Goal: Task Accomplishment & Management: Complete application form

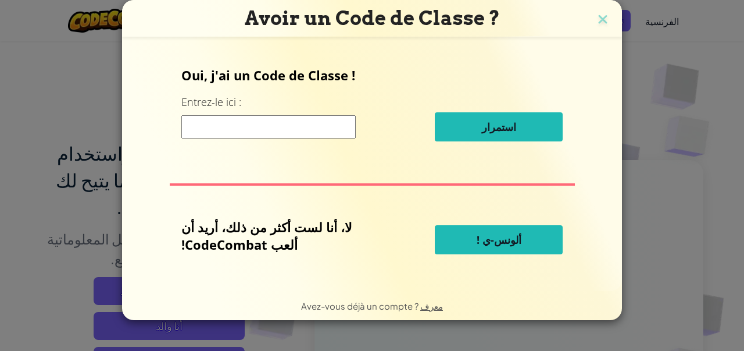
click at [312, 133] on input at bounding box center [268, 126] width 174 height 23
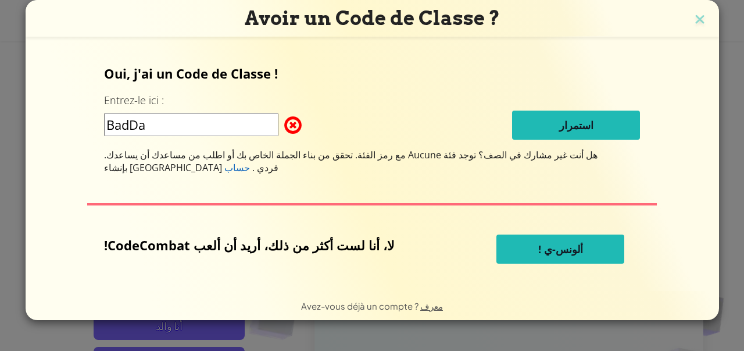
click at [279, 113] on input "BadDa" at bounding box center [191, 124] width 174 height 23
type input "BadDagLate"
click at [497, 241] on button "ألونس-ي !" at bounding box center [561, 248] width 128 height 29
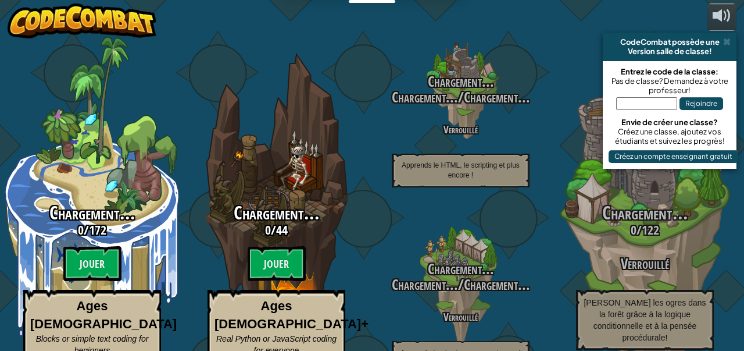
select select "fr"
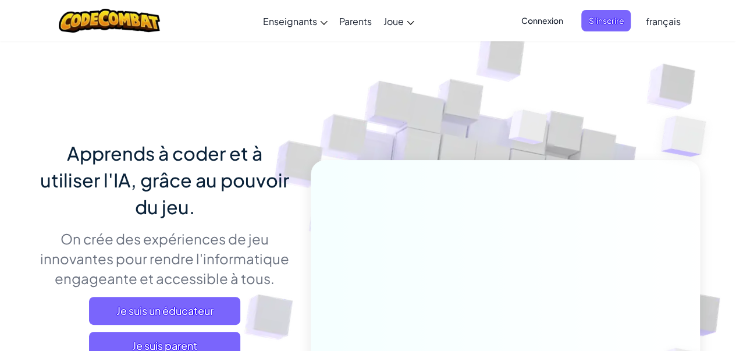
click at [454, 34] on div "Basculer la navigation Enseignants Créer un compte gratuit Solutions pour école…" at bounding box center [367, 20] width 741 height 41
click at [612, 13] on span "S'inscrire" at bounding box center [605, 21] width 49 height 22
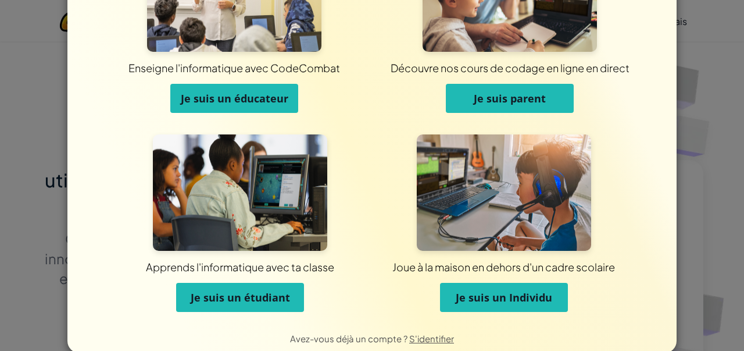
scroll to position [90, 0]
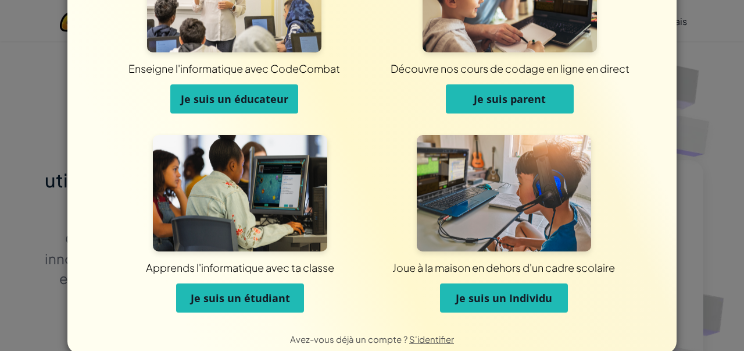
click at [211, 296] on span "Je suis un étudiant" at bounding box center [240, 298] width 99 height 14
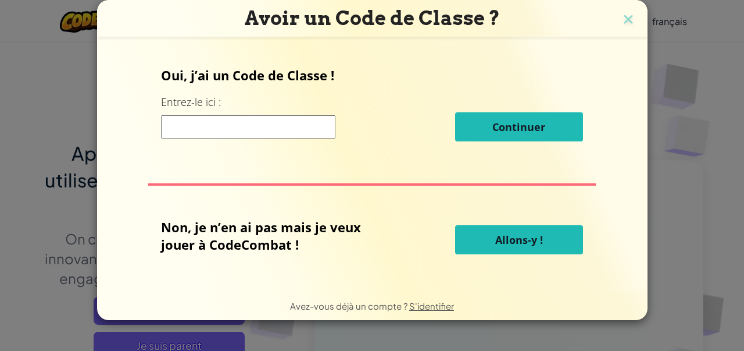
scroll to position [0, 0]
click at [274, 123] on input at bounding box center [248, 126] width 174 height 23
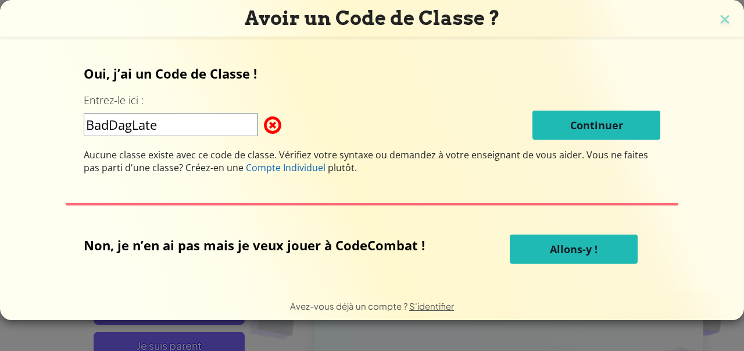
click at [126, 124] on input "BadDagLate" at bounding box center [171, 124] width 174 height 23
type input "BadDogLate"
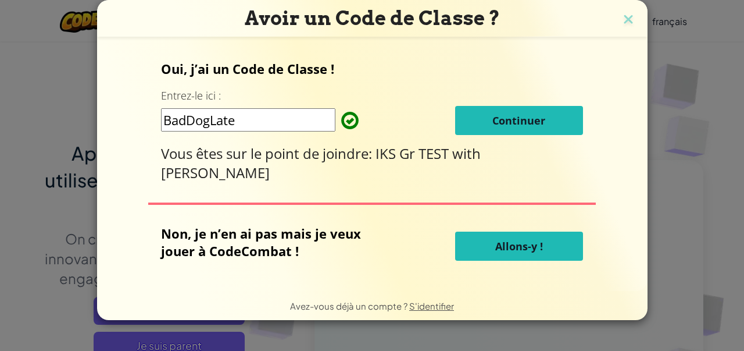
click at [571, 128] on button "Continuer" at bounding box center [519, 120] width 128 height 29
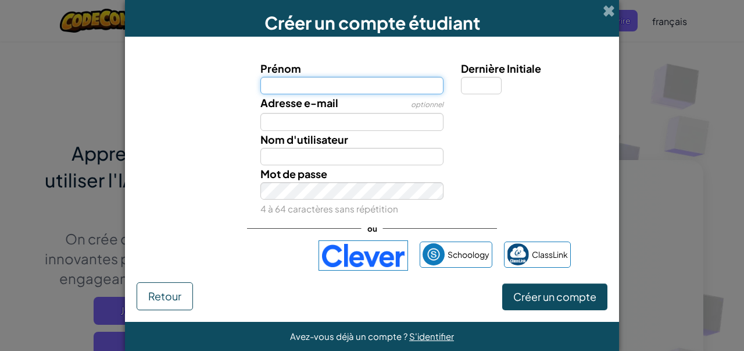
click at [308, 88] on input "Prénom" at bounding box center [353, 85] width 184 height 17
type input "yousra"
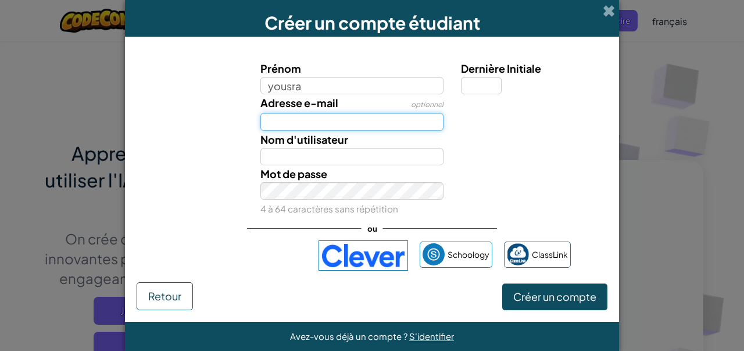
click at [309, 122] on input "Adresse e-mail" at bounding box center [353, 121] width 184 height 17
type input "Yousra"
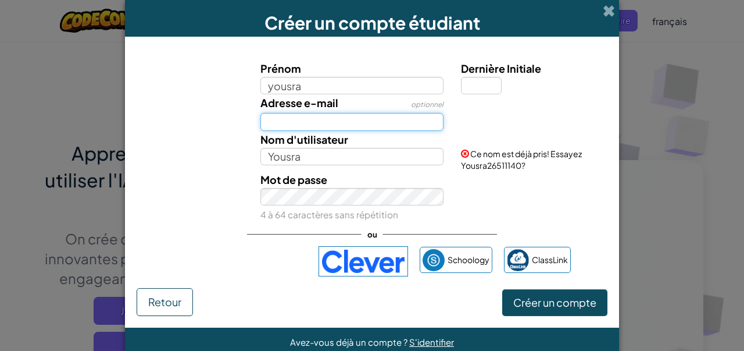
type input "y62178544@gmail.com"
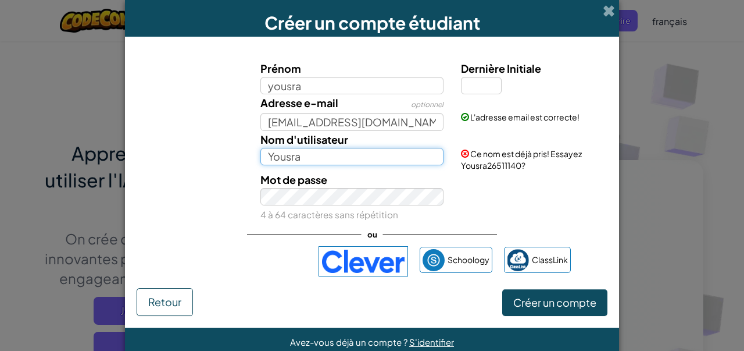
click at [342, 156] on input "Yousra" at bounding box center [353, 156] width 184 height 17
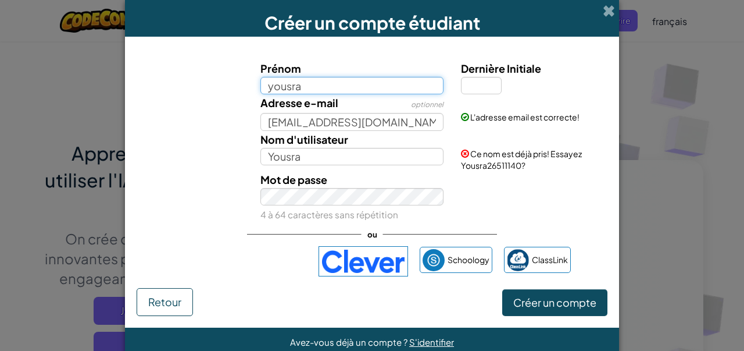
click at [327, 87] on input "yousra" at bounding box center [353, 85] width 184 height 17
type input "y"
type input "chouri"
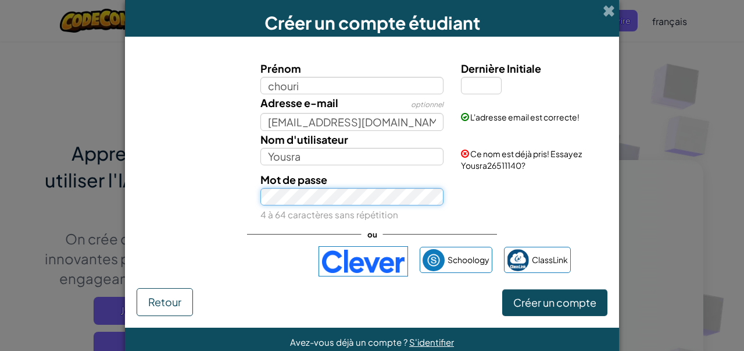
click at [293, 199] on div "Mot de passe 4 à 64 caractères sans répétition" at bounding box center [352, 197] width 201 height 52
type input "Chouri"
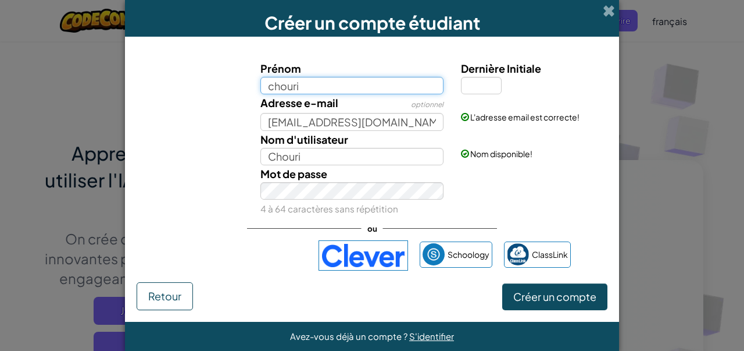
click at [326, 83] on input "chouri" at bounding box center [353, 85] width 184 height 17
type input "c"
type input "yousra"
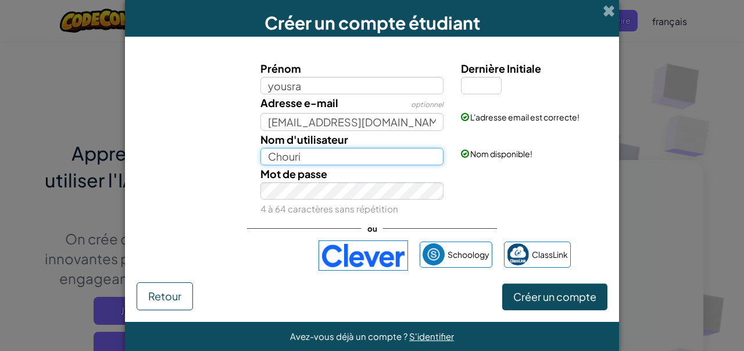
click at [326, 152] on input "Chouri" at bounding box center [353, 156] width 184 height 17
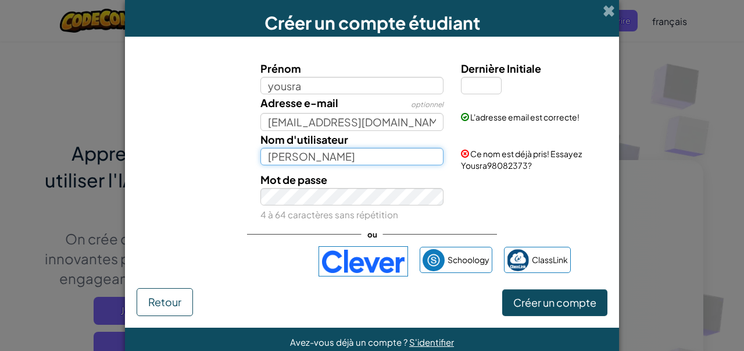
type input "Yousra choukra"
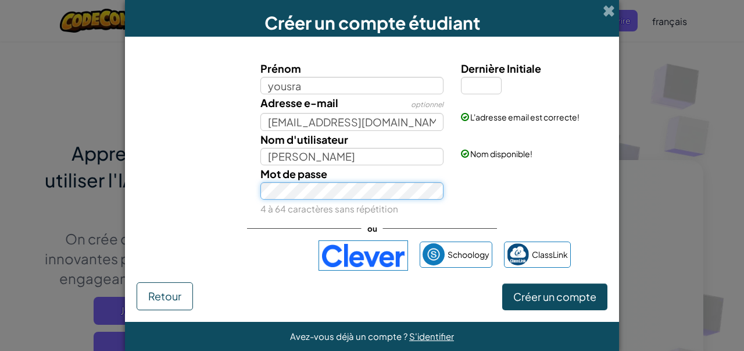
click at [502, 283] on button "Créer un compte" at bounding box center [554, 296] width 105 height 27
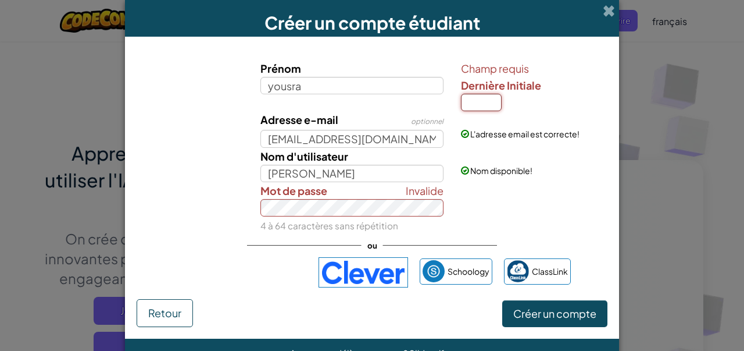
click at [475, 97] on input "Dernière Initiale" at bounding box center [481, 102] width 41 height 17
type input "t"
type input "y"
click at [502, 300] on button "Créer un compte" at bounding box center [554, 313] width 105 height 27
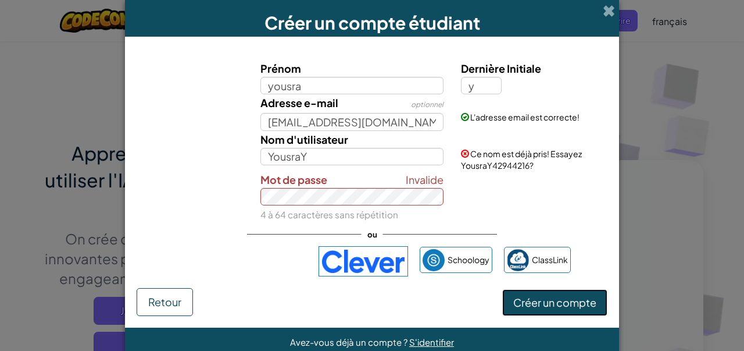
click at [513, 292] on button "Créer un compte" at bounding box center [554, 302] width 105 height 27
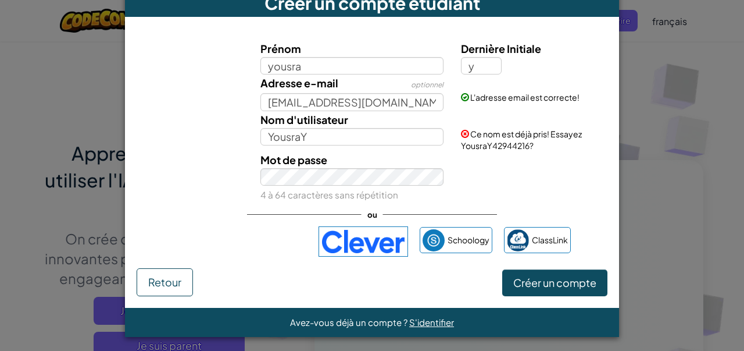
scroll to position [22, 0]
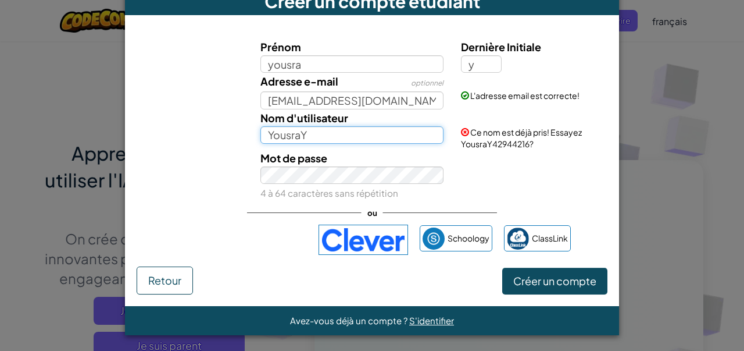
click at [343, 137] on input "YousraY" at bounding box center [353, 134] width 184 height 17
click at [298, 136] on input "Yousrachoukri" at bounding box center [353, 134] width 184 height 17
type input "[PERSON_NAME]"
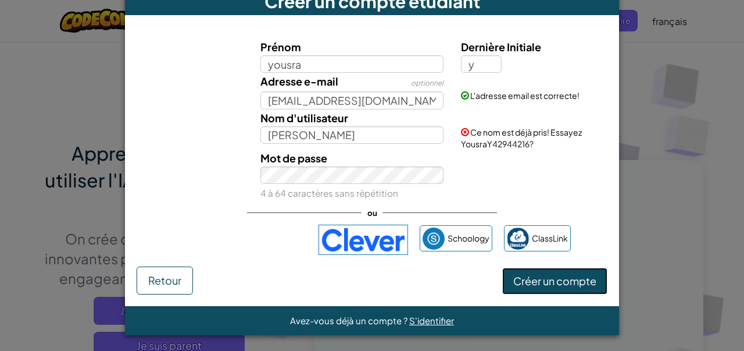
click at [507, 280] on button "Créer un compte" at bounding box center [554, 281] width 105 height 27
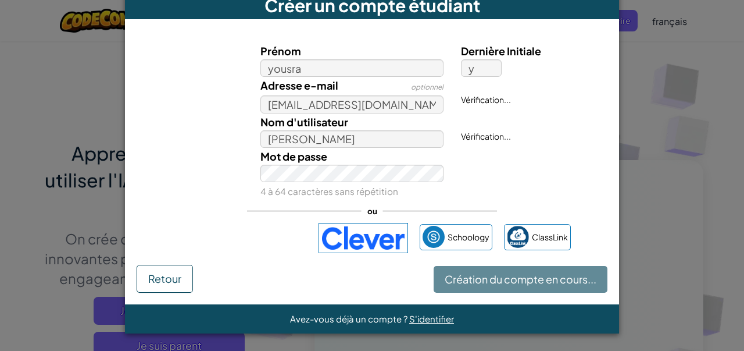
scroll to position [16, 0]
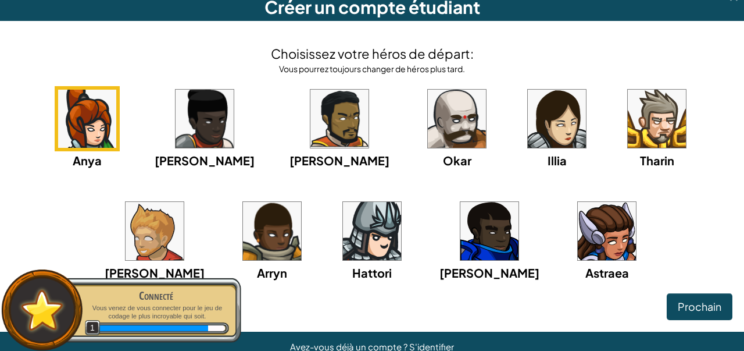
click at [578, 230] on img at bounding box center [607, 231] width 58 height 58
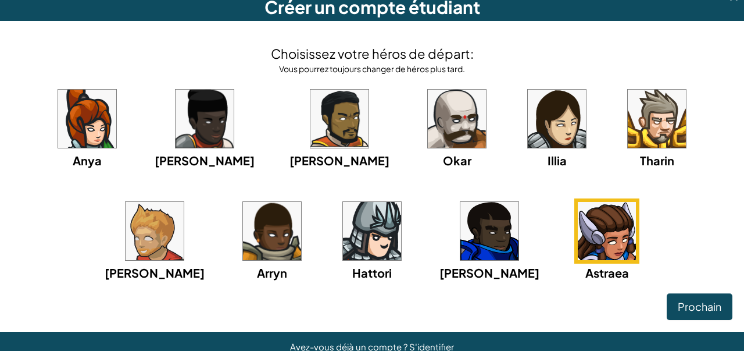
click at [578, 219] on img at bounding box center [607, 231] width 58 height 58
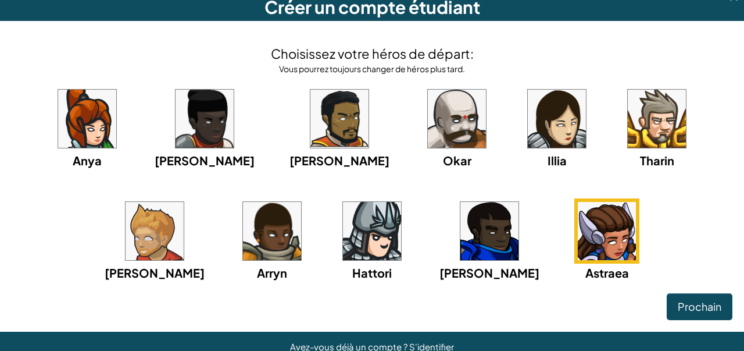
click at [578, 260] on img at bounding box center [607, 231] width 58 height 58
click at [697, 308] on span "Prochain" at bounding box center [700, 306] width 44 height 13
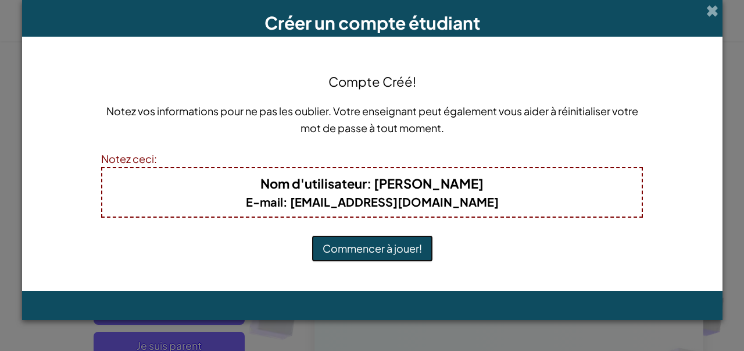
scroll to position [0, 0]
click at [383, 247] on button "Commencer à jouer!" at bounding box center [373, 248] width 122 height 27
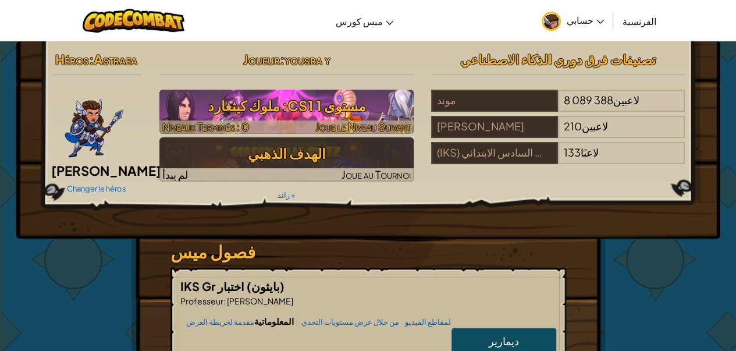
click at [320, 113] on font "مستوى CS1 1: ملوك كيثغارد" at bounding box center [286, 105] width 158 height 17
select select "fr"
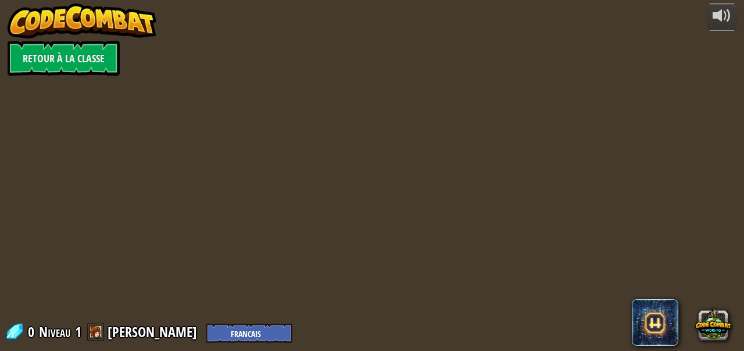
select select "fr"
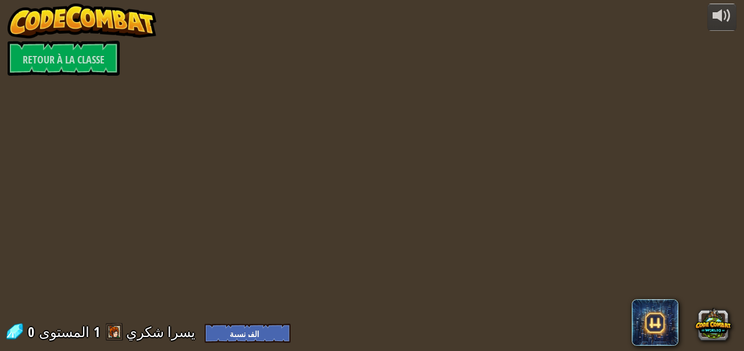
select select "fr"
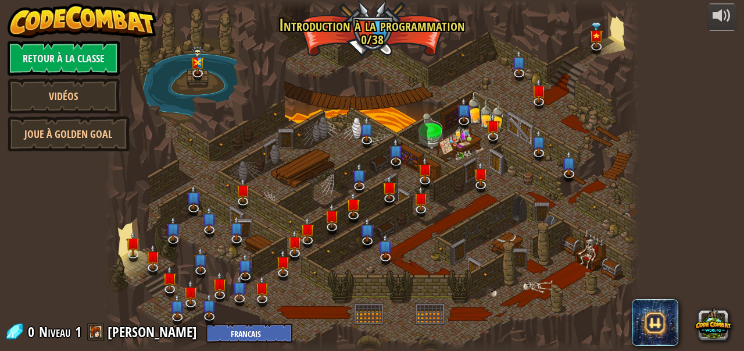
select select "fr"
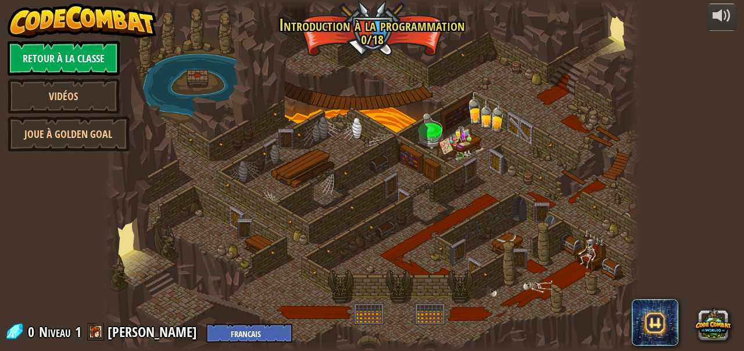
select select "fr"
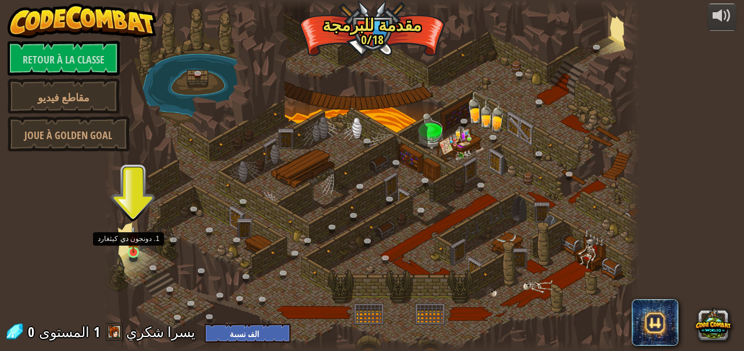
click at [134, 251] on img at bounding box center [133, 239] width 12 height 28
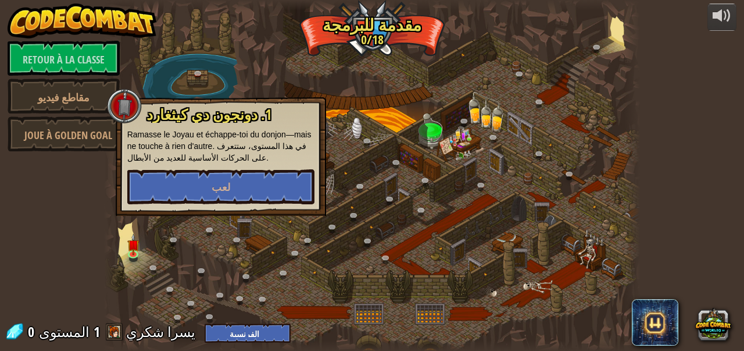
click at [504, 93] on div at bounding box center [372, 175] width 537 height 351
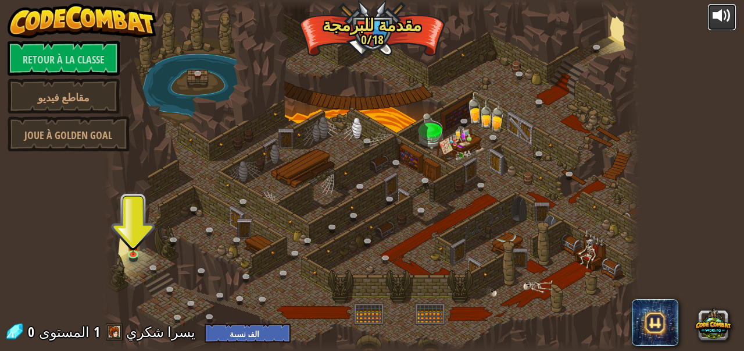
click at [728, 16] on div at bounding box center [722, 15] width 19 height 19
click at [52, 129] on font "Joue à Golden Goal" at bounding box center [68, 135] width 88 height 15
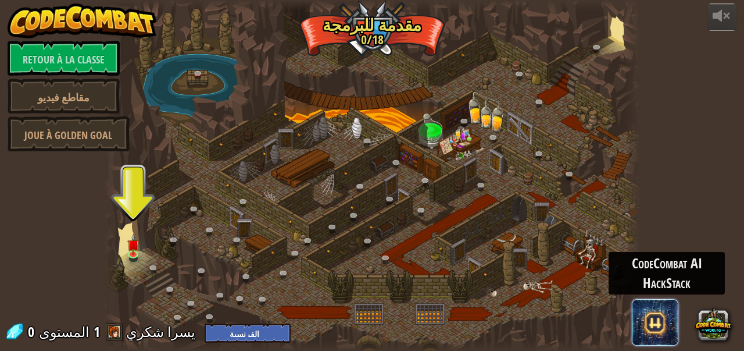
click at [652, 327] on span at bounding box center [655, 322] width 47 height 47
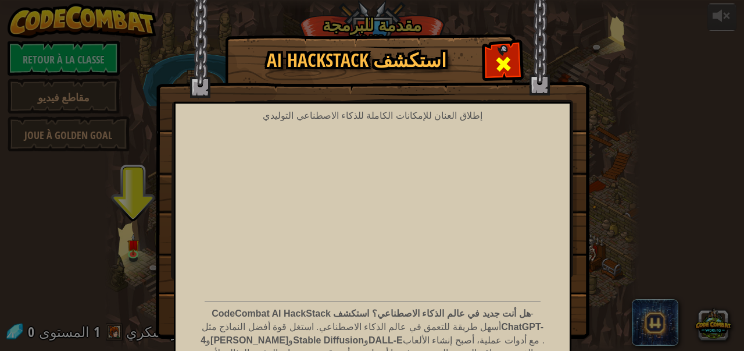
click at [502, 65] on span at bounding box center [503, 64] width 19 height 19
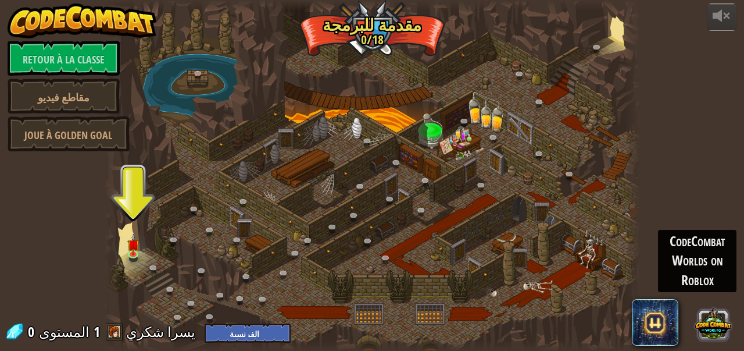
click at [708, 326] on button at bounding box center [714, 323] width 36 height 36
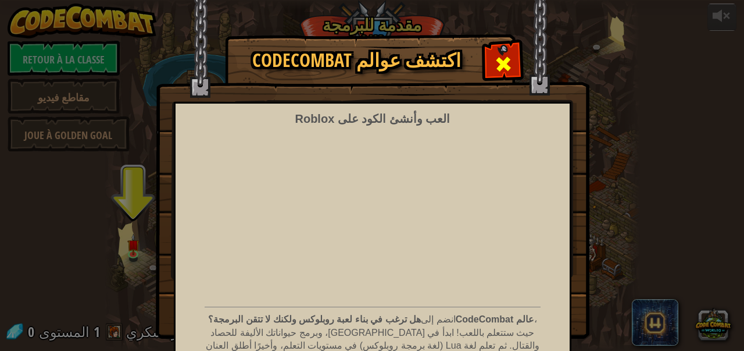
click at [502, 62] on span at bounding box center [503, 64] width 19 height 19
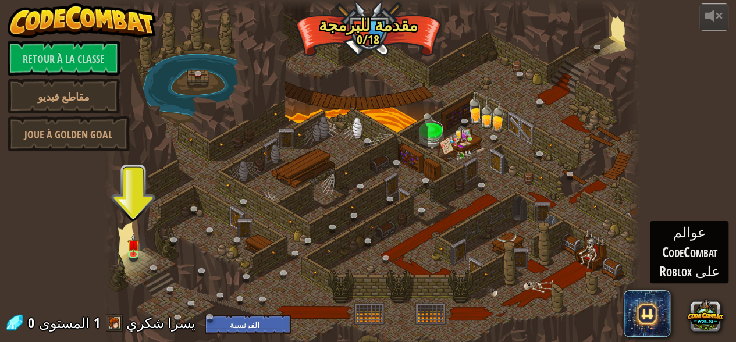
click at [123, 244] on div at bounding box center [372, 175] width 537 height 351
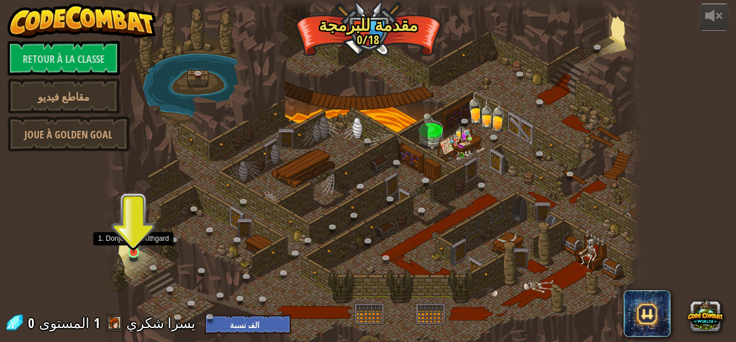
click at [133, 240] on img at bounding box center [133, 239] width 12 height 28
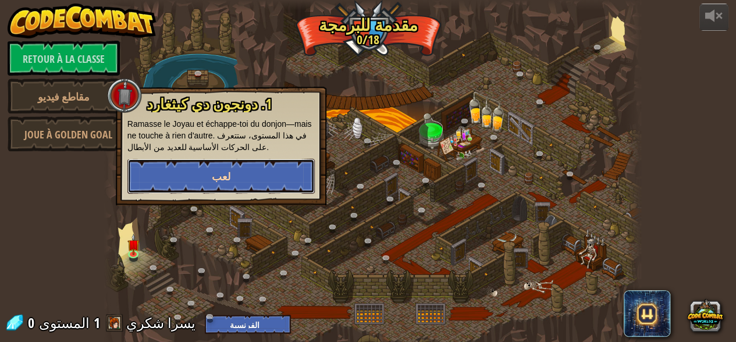
click at [184, 179] on button "لعب" at bounding box center [220, 176] width 187 height 35
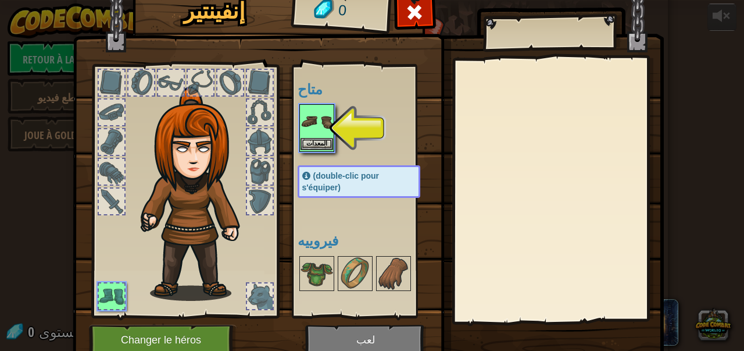
click at [307, 113] on img at bounding box center [317, 121] width 33 height 33
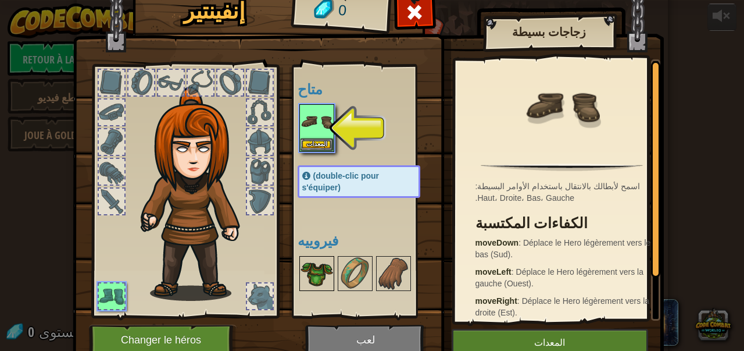
click at [315, 269] on img at bounding box center [317, 273] width 33 height 33
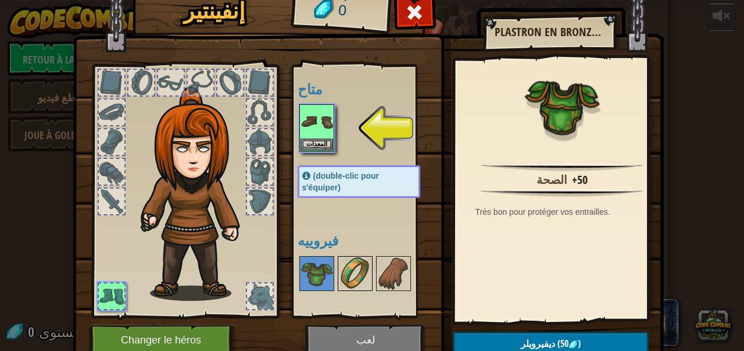
click at [345, 266] on img at bounding box center [355, 273] width 33 height 33
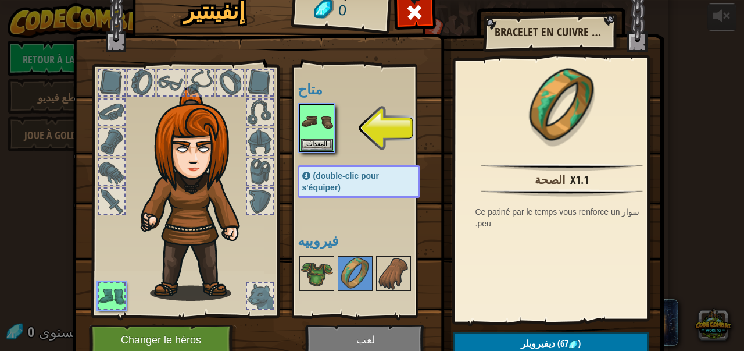
drag, startPoint x: 243, startPoint y: 137, endPoint x: 249, endPoint y: 141, distance: 7.4
click at [247, 137] on div at bounding box center [260, 142] width 26 height 26
click at [327, 345] on img at bounding box center [368, 157] width 591 height 422
click at [315, 144] on font "المعدات" at bounding box center [316, 143] width 21 height 7
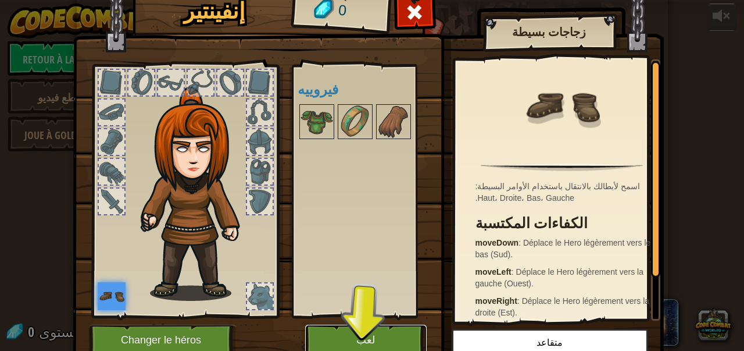
click at [351, 331] on button "لعب" at bounding box center [366, 341] width 122 height 32
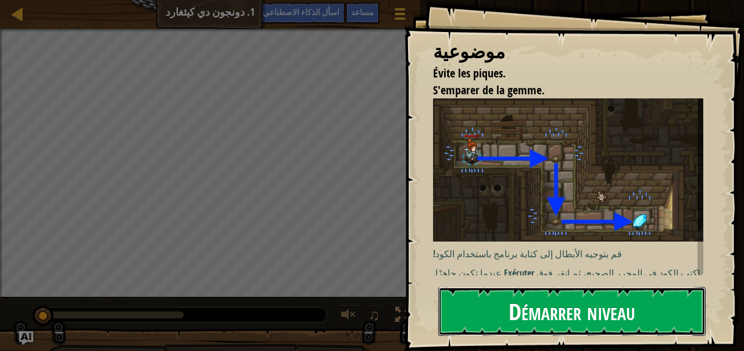
click at [473, 302] on button "Démarrer niveau" at bounding box center [573, 311] width 268 height 49
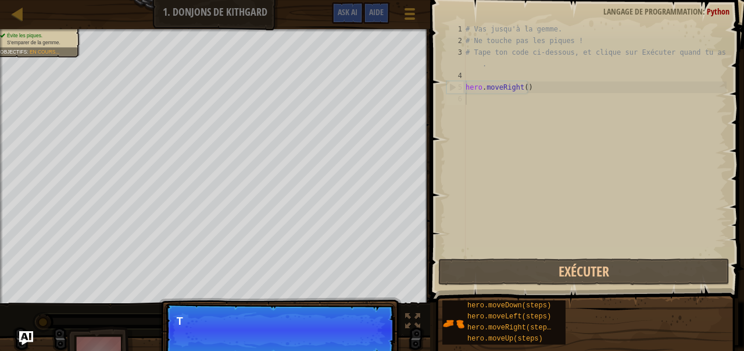
scroll to position [5, 0]
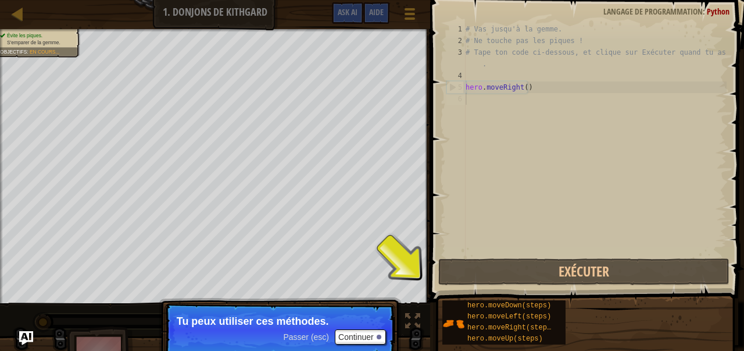
click at [490, 99] on div "# Vas jusqu'à la gemme. # Ne touche pas les piques ! # Tape ton code ci-dessous…" at bounding box center [595, 151] width 263 height 256
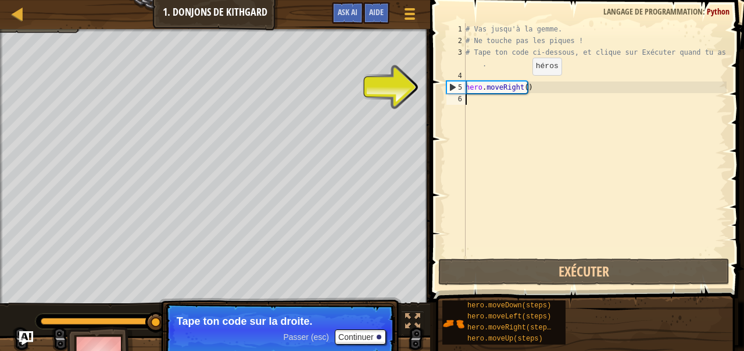
click at [522, 87] on div "# Vas jusqu'à la gemme. # Ne touche pas les piques ! # Tape ton code ci-dessous…" at bounding box center [595, 151] width 263 height 256
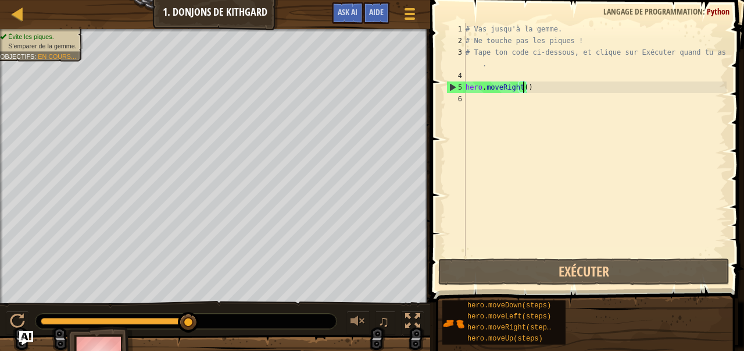
scroll to position [5, 5]
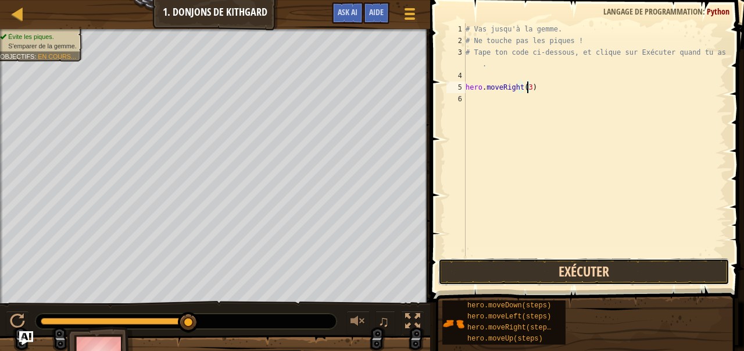
click at [482, 274] on button "Exécuter" at bounding box center [584, 271] width 291 height 27
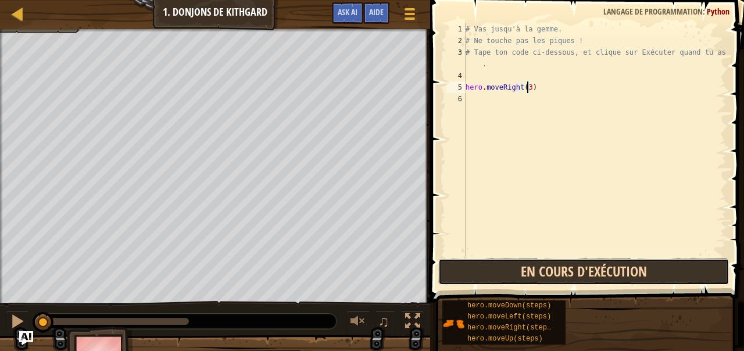
click at [482, 274] on button "En cours d'exécution" at bounding box center [584, 271] width 291 height 27
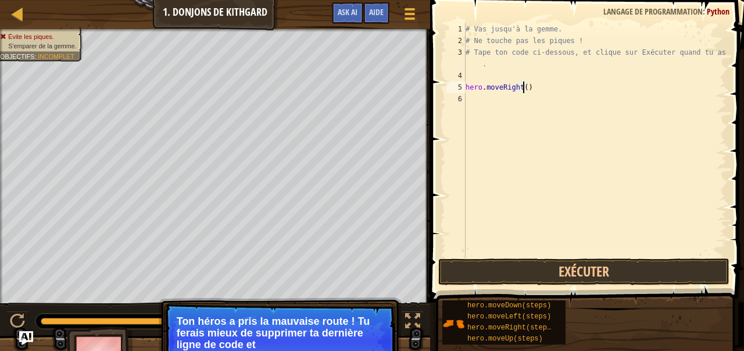
type textarea "hero.moveRight(1)"
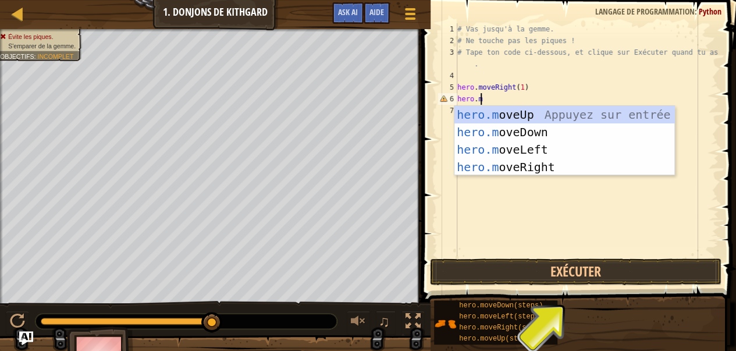
scroll to position [5, 1]
type textarea "hero.movd"
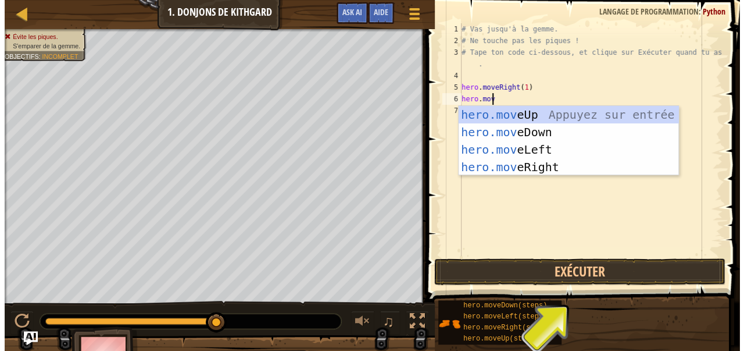
scroll to position [5, 2]
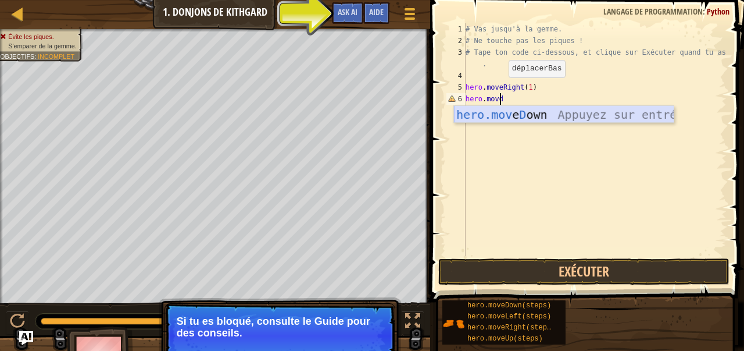
click at [529, 112] on div "hero.mov e D own Appuyez sur entrée" at bounding box center [564, 132] width 220 height 52
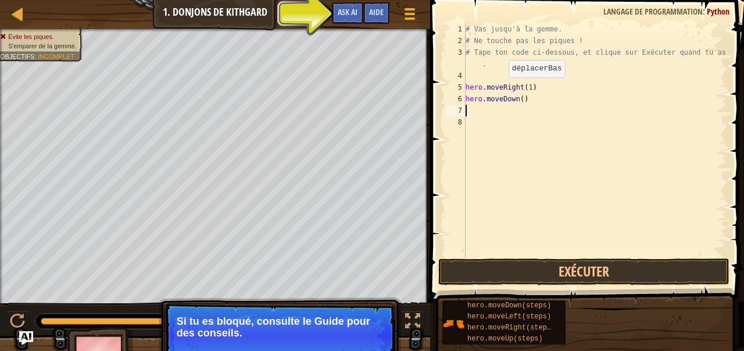
scroll to position [5, 0]
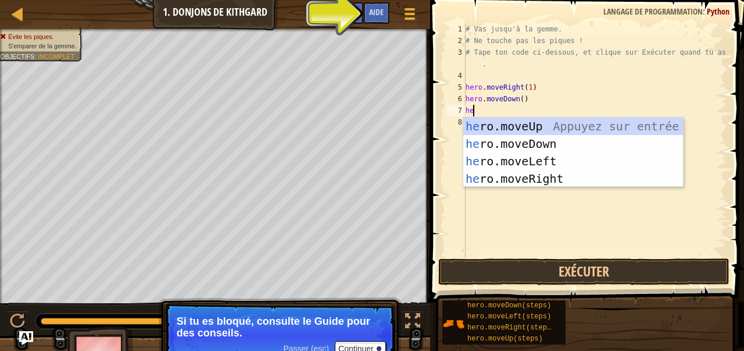
type textarea "her"
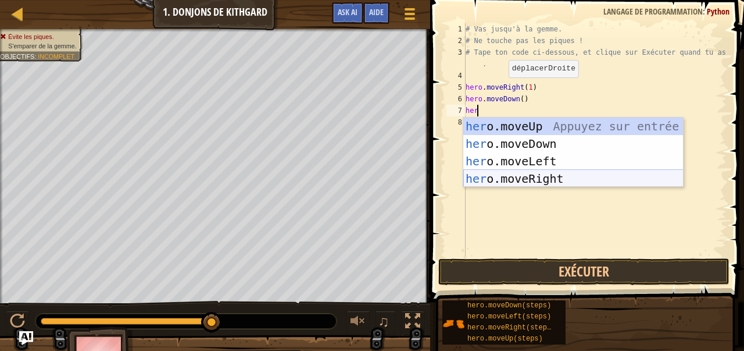
click at [494, 179] on div "her o.moveUp Appuyez sur entrée her o.moveDown Appuyez sur entrée her o.moveLef…" at bounding box center [574, 169] width 220 height 105
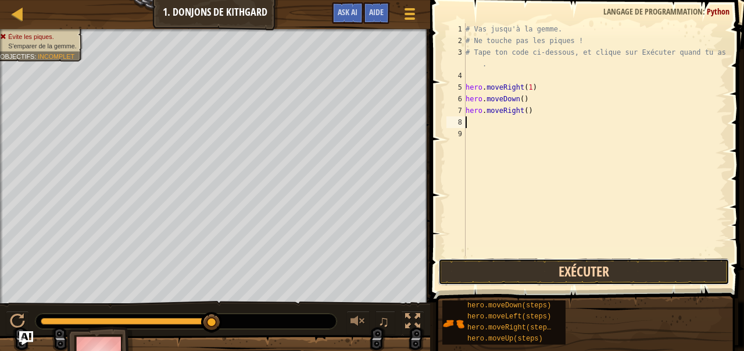
click at [512, 273] on button "Exécuter" at bounding box center [584, 271] width 291 height 27
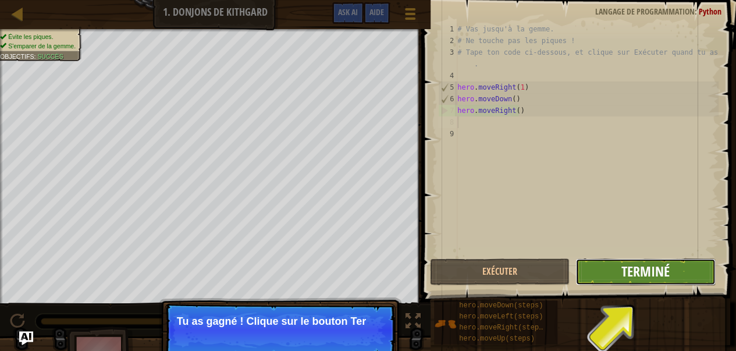
click at [641, 275] on span "Terminé" at bounding box center [645, 271] width 48 height 19
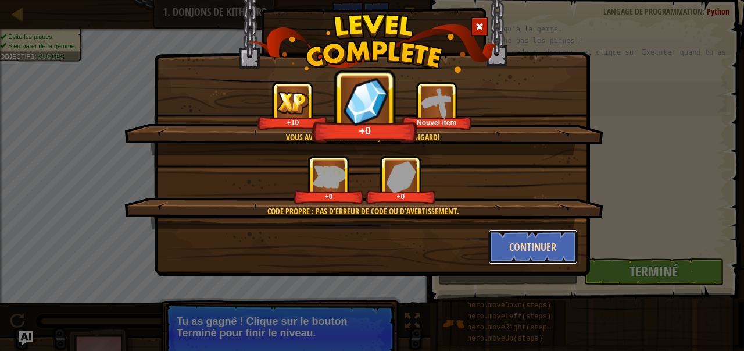
click at [533, 245] on button "Continuer" at bounding box center [534, 246] width 90 height 35
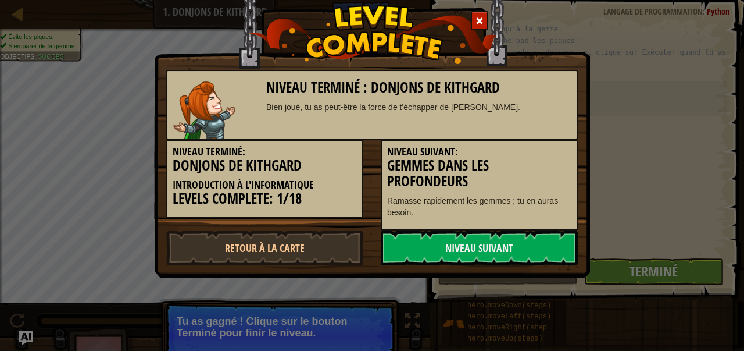
click at [533, 245] on link "Niveau Suivant" at bounding box center [479, 247] width 197 height 35
click at [492, 236] on link "Niveau Suivant" at bounding box center [479, 247] width 197 height 35
click at [489, 238] on link "Niveau Suivant" at bounding box center [479, 247] width 197 height 35
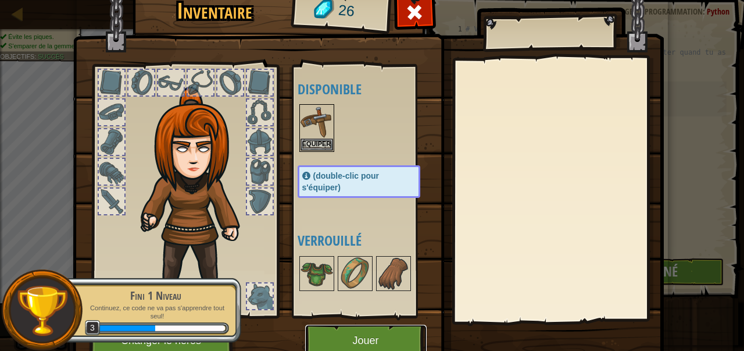
click at [358, 335] on button "Jouer" at bounding box center [366, 341] width 122 height 32
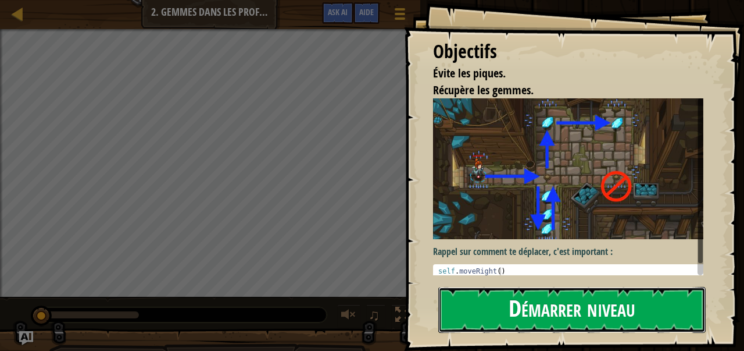
click at [481, 302] on button "Démarrer niveau" at bounding box center [573, 310] width 268 height 46
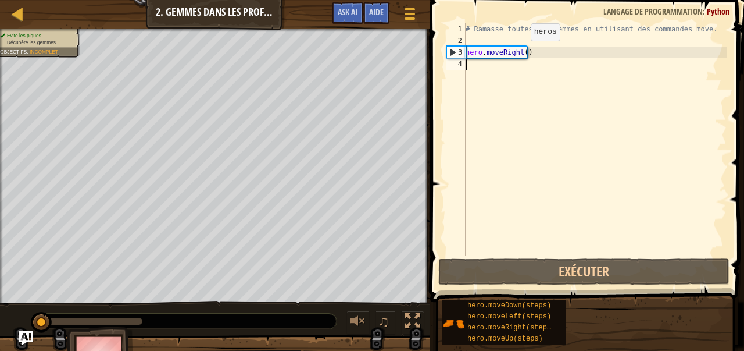
click at [521, 52] on div "# Ramasse toutes les gemmes en utilisant des commandes move. hero . moveRight (…" at bounding box center [595, 151] width 263 height 256
click at [522, 54] on div "# Ramasse toutes les gemmes en utilisant des commandes move. hero . moveRight (…" at bounding box center [595, 151] width 263 height 256
type textarea "hero.moveRight(1)"
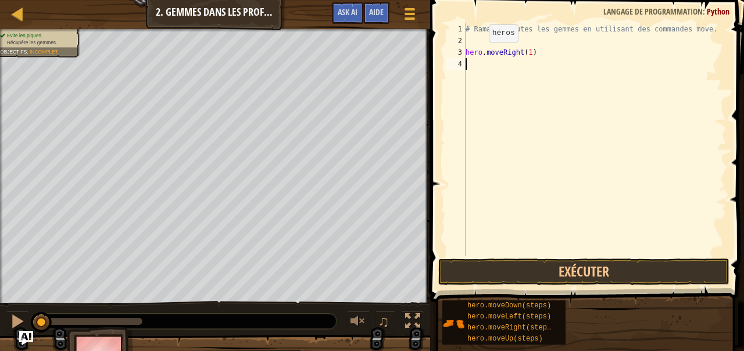
click at [464, 67] on div "4" at bounding box center [456, 64] width 19 height 12
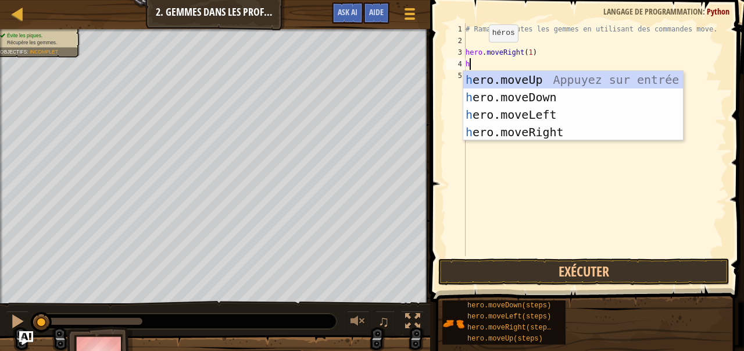
type textarea "he"
click at [472, 102] on div "he ro.moveUp Appuyez sur entrée he ro.moveDown Appuyez sur entrée he ro.moveLef…" at bounding box center [574, 123] width 220 height 105
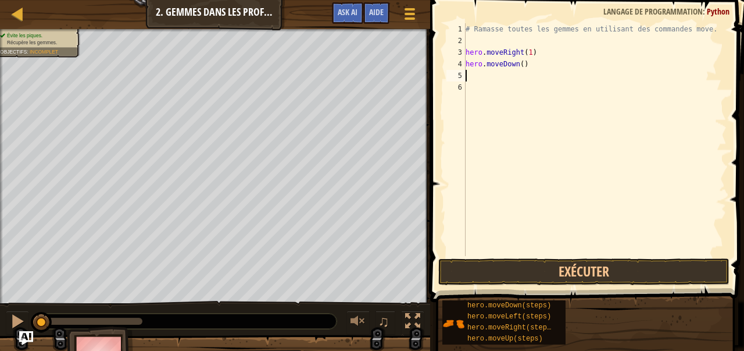
type textarea "h"
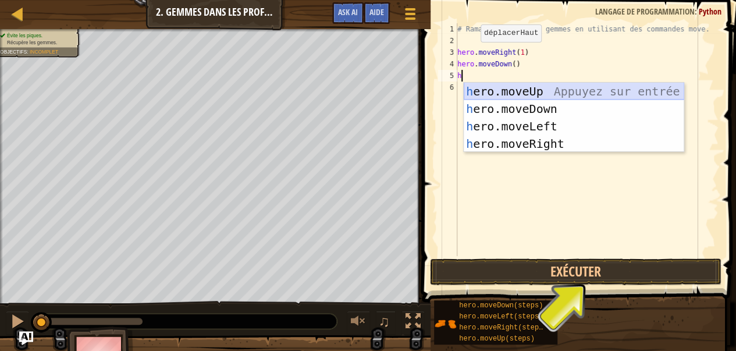
click at [495, 95] on div "h ero.moveUp Appuyez sur entrée h ero.moveDown Appuyez sur entrée h ero.moveLef…" at bounding box center [574, 135] width 220 height 105
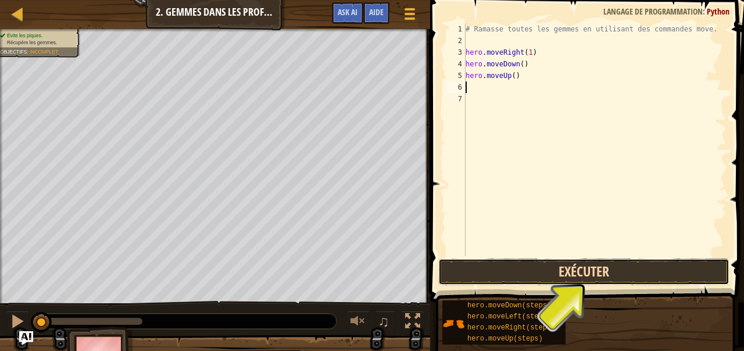
click at [529, 268] on button "Exécuter" at bounding box center [584, 271] width 291 height 27
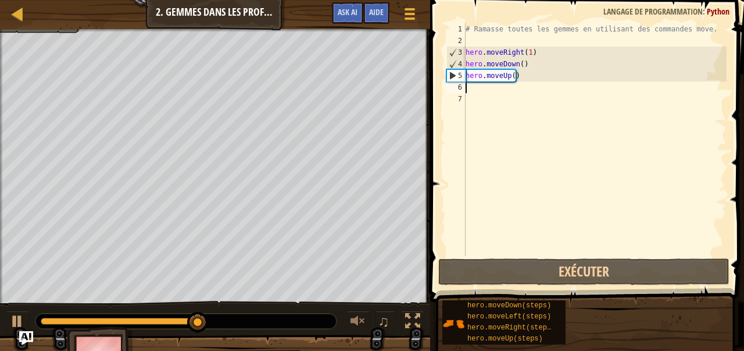
type textarea "h"
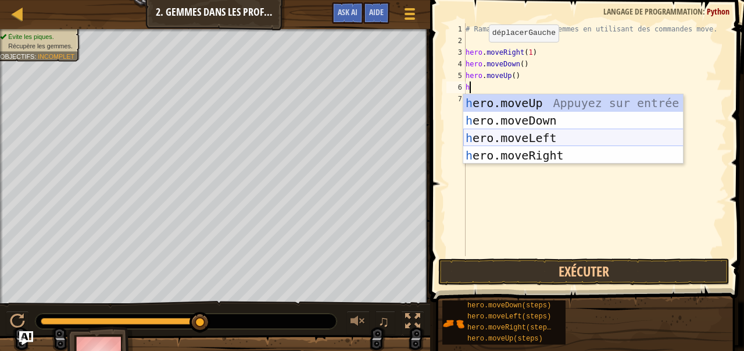
click at [479, 137] on div "h ero.moveUp Appuyez sur entrée h ero.moveDown Appuyez sur entrée h ero.moveLef…" at bounding box center [574, 146] width 220 height 105
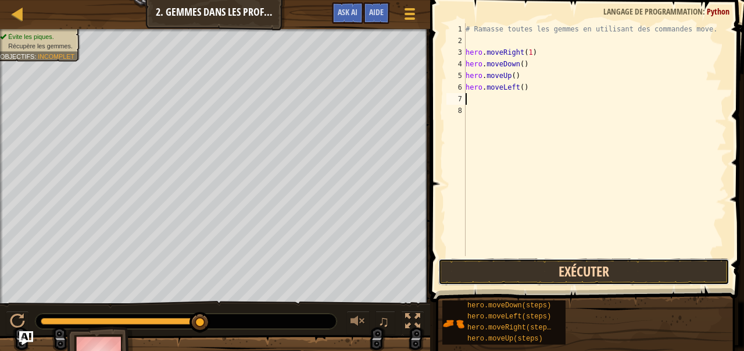
click at [512, 273] on button "Exécuter" at bounding box center [584, 271] width 291 height 27
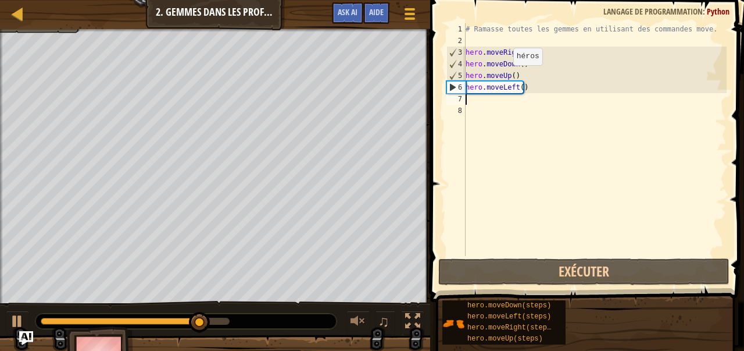
click at [504, 77] on div "# Ramasse toutes les gemmes en utilisant des commandes move. hero . moveRight (…" at bounding box center [595, 151] width 263 height 256
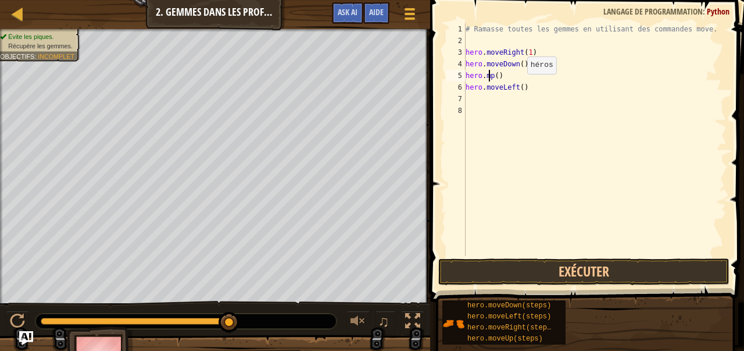
click at [517, 85] on div "# Ramasse toutes les gemmes en utilisant des commandes move. hero . moveRight (…" at bounding box center [595, 151] width 263 height 256
click at [492, 77] on div "# Ramasse toutes les gemmes en utilisant des commandes move. hero . moveRight (…" at bounding box center [595, 151] width 263 height 256
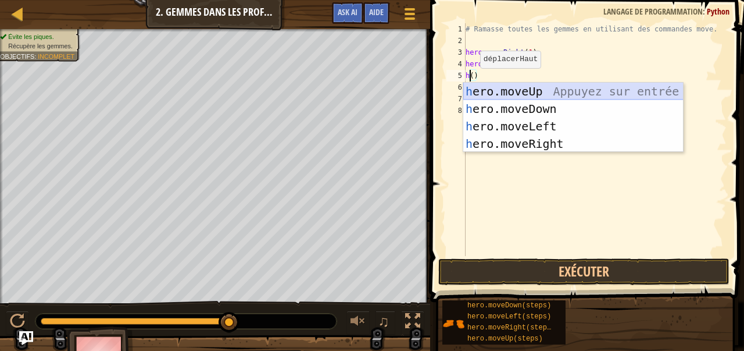
click at [523, 89] on div "h ero.moveUp Appuyez sur entrée h ero.moveDown Appuyez sur entrée h ero.moveLef…" at bounding box center [574, 135] width 220 height 105
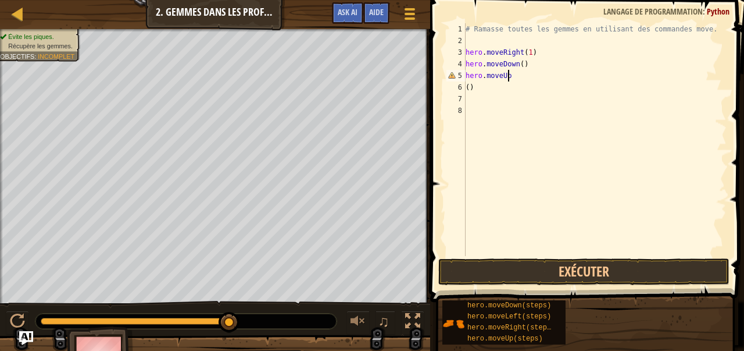
click at [512, 76] on div "# Ramasse toutes les gemmes en utilisant des commandes move. hero . moveRight (…" at bounding box center [595, 151] width 263 height 256
type textarea "h"
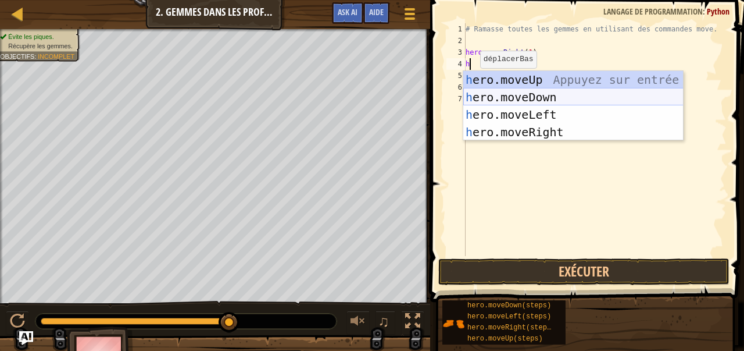
click at [505, 102] on div "h ero.moveUp Appuyez sur entrée h ero.moveDown Appuyez sur entrée h ero.moveLef…" at bounding box center [574, 123] width 220 height 105
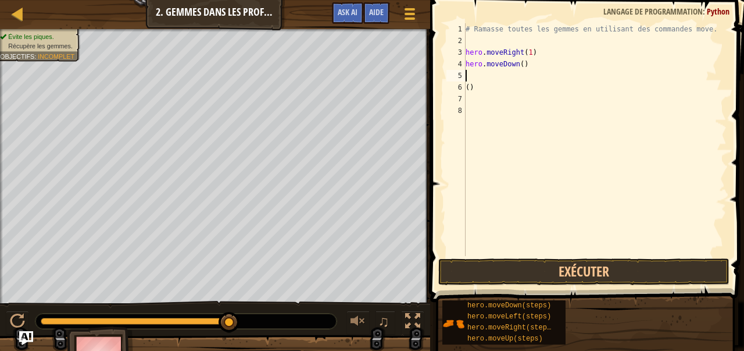
type textarea "h"
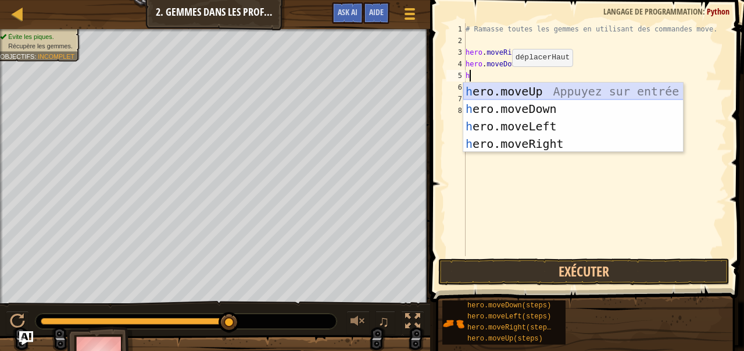
click at [515, 94] on div "h ero.moveUp Appuyez sur entrée h ero.moveDown Appuyez sur entrée h ero.moveLef…" at bounding box center [574, 135] width 220 height 105
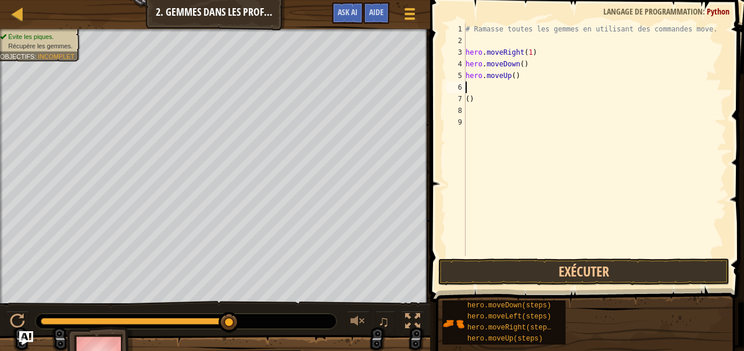
type textarea "h"
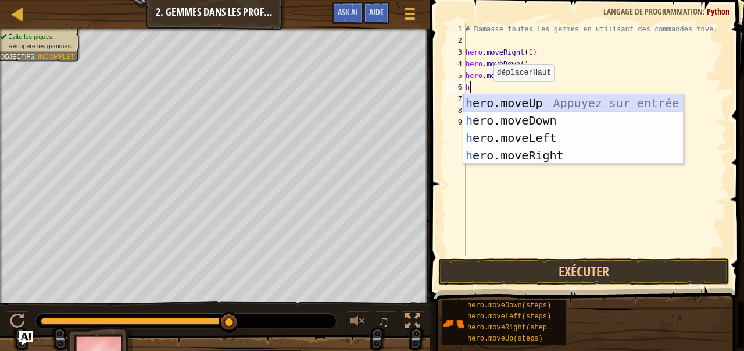
click at [488, 101] on div "h ero.moveUp Appuyez sur entrée h ero.moveDown Appuyez sur entrée h ero.moveLef…" at bounding box center [574, 146] width 220 height 105
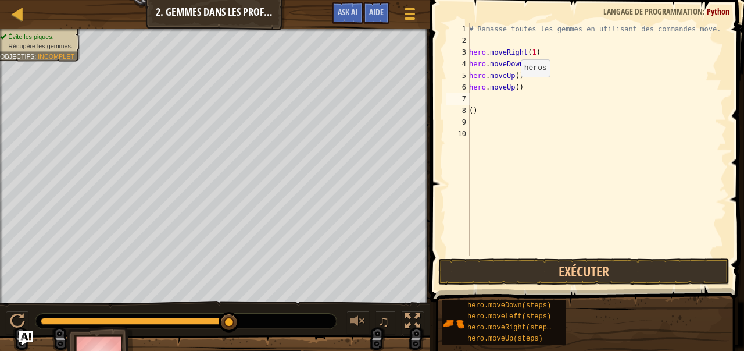
click at [514, 88] on div "# Ramasse toutes les gemmes en utilisant des commandes move. hero . moveRight (…" at bounding box center [597, 151] width 260 height 256
click at [514, 79] on div "# Ramasse toutes les gemmes en utilisant des commandes move. hero . moveRight (…" at bounding box center [597, 151] width 260 height 256
click at [522, 63] on div "# Ramasse toutes les gemmes en utilisant des commandes move. hero . moveRight (…" at bounding box center [597, 151] width 260 height 256
type textarea "hero.moveDown(1)"
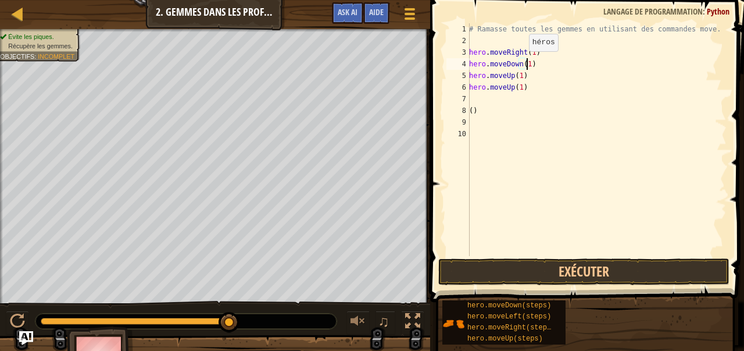
scroll to position [5, 5]
click at [475, 94] on div "# Ramasse toutes les gemmes en utilisant des commandes move. hero . moveRight (…" at bounding box center [597, 151] width 260 height 256
type textarea "h"
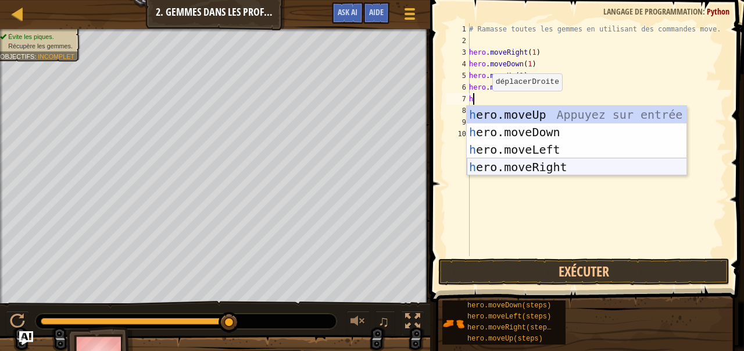
click at [521, 166] on div "h ero.moveUp Appuyez sur entrée h ero.moveDown Appuyez sur entrée h ero.moveLef…" at bounding box center [577, 158] width 220 height 105
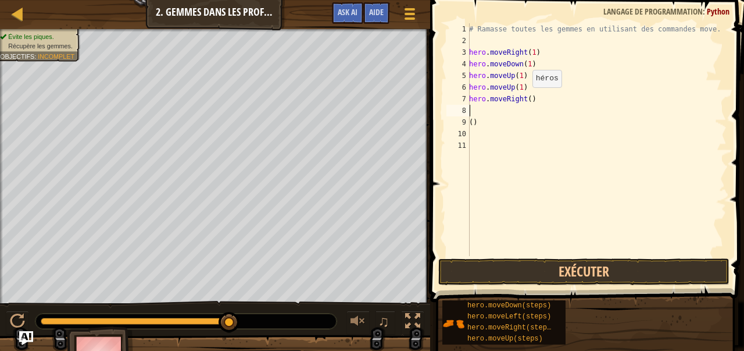
click at [526, 99] on div "# Ramasse toutes les gemmes en utilisant des commandes move. hero . moveRight (…" at bounding box center [597, 151] width 260 height 256
type textarea "hero.moveRight(1)"
click at [476, 112] on div "# Ramasse toutes les gemmes en utilisant des commandes move. hero . moveRight (…" at bounding box center [597, 151] width 260 height 256
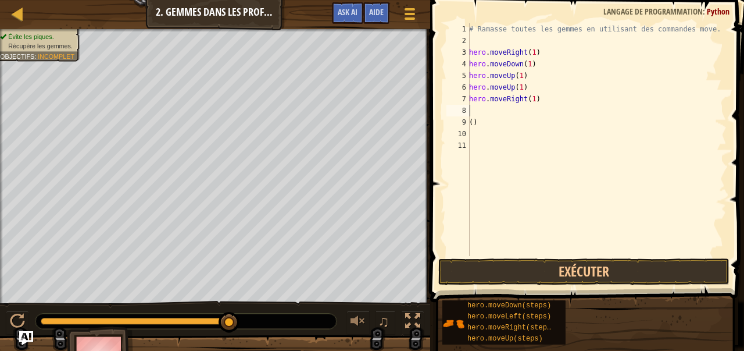
type textarea "h"
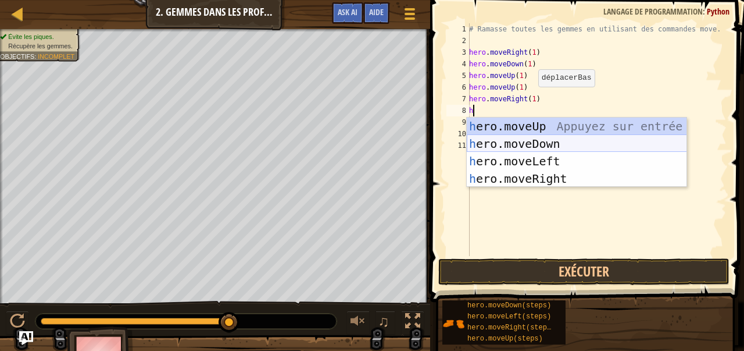
click at [501, 137] on div "h ero.moveUp Appuyez sur entrée h ero.moveDown Appuyez sur entrée h ero.moveLef…" at bounding box center [577, 169] width 220 height 105
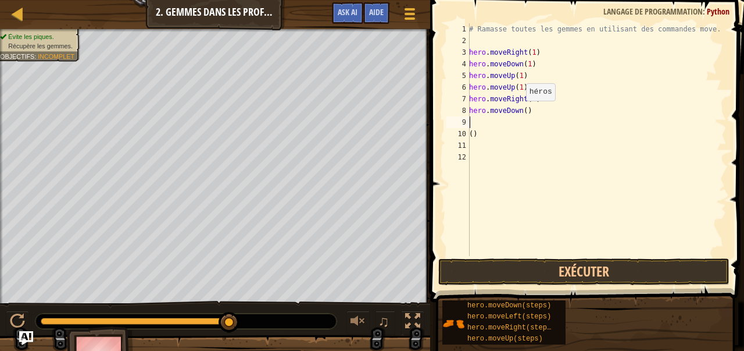
click at [520, 112] on div "# Ramasse toutes les gemmes en utilisant des commandes move. hero . moveRight (…" at bounding box center [597, 151] width 260 height 256
click at [522, 112] on div "# Ramasse toutes les gemmes en utilisant des commandes move. hero . moveRight (…" at bounding box center [597, 151] width 260 height 256
type textarea "hero.moveDown(1)"
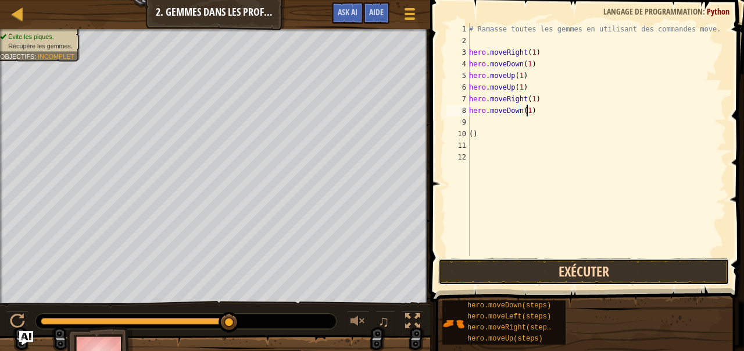
click at [543, 269] on button "Exécuter" at bounding box center [584, 271] width 291 height 27
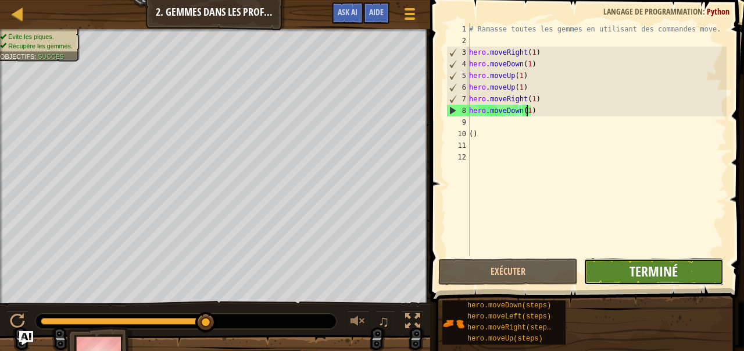
click at [632, 268] on span "Terminé" at bounding box center [654, 271] width 48 height 19
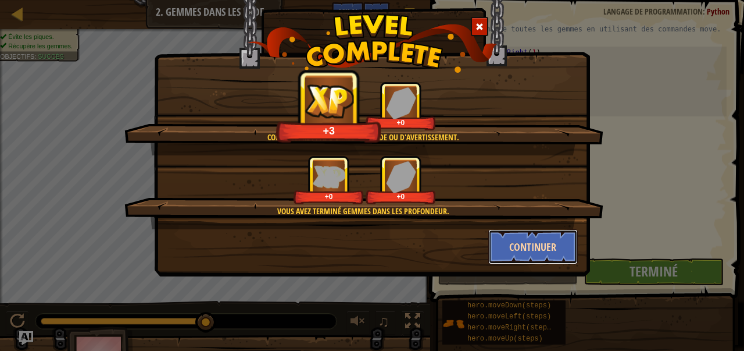
click at [537, 242] on button "Continuer" at bounding box center [534, 246] width 90 height 35
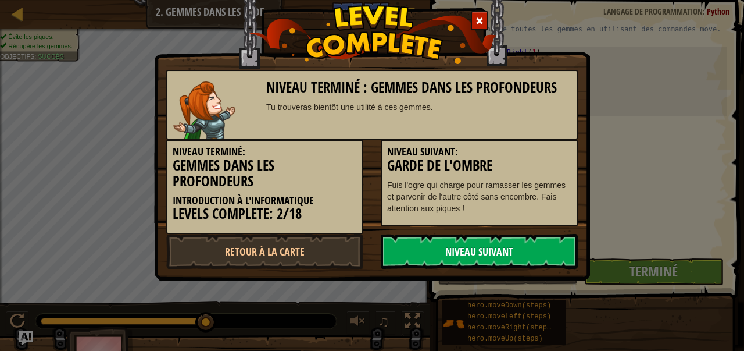
click at [519, 254] on link "Niveau Suivant" at bounding box center [479, 251] width 197 height 35
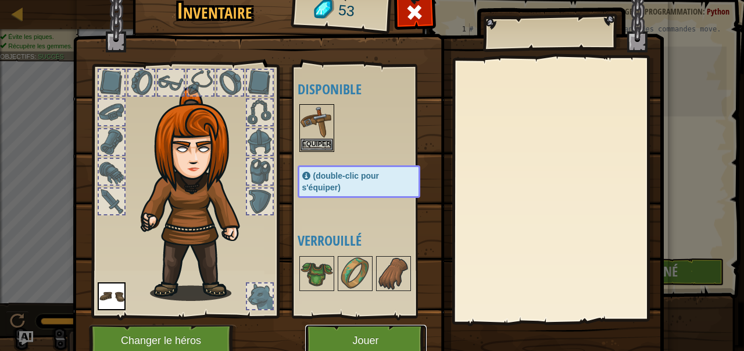
click at [344, 334] on button "Jouer" at bounding box center [366, 341] width 122 height 32
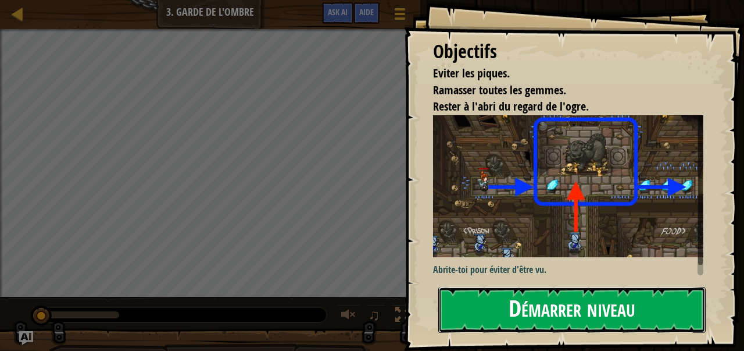
click at [510, 295] on button "Démarrer niveau" at bounding box center [573, 310] width 268 height 46
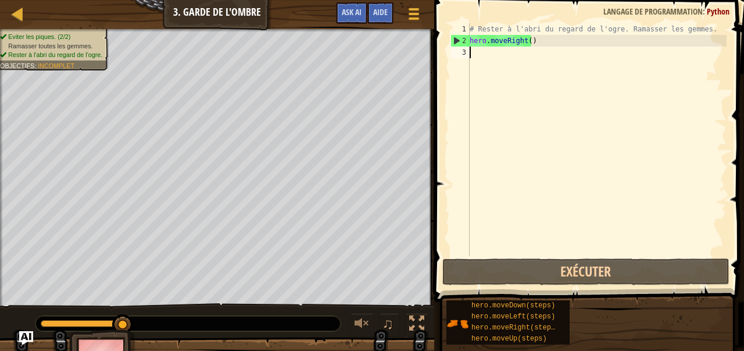
type textarea "w"
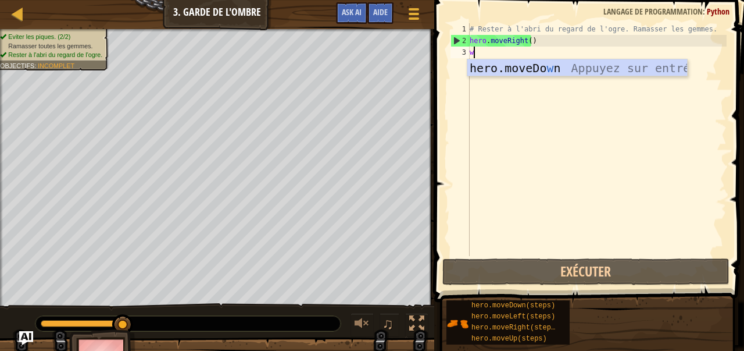
scroll to position [5, 0]
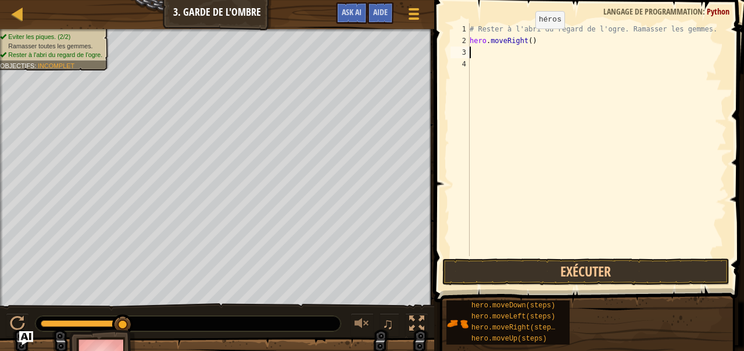
click at [526, 40] on div "# Rester à l'abri du regard de l'ogre. Ramasser les gemmes. hero . moveRight ( )" at bounding box center [597, 151] width 259 height 256
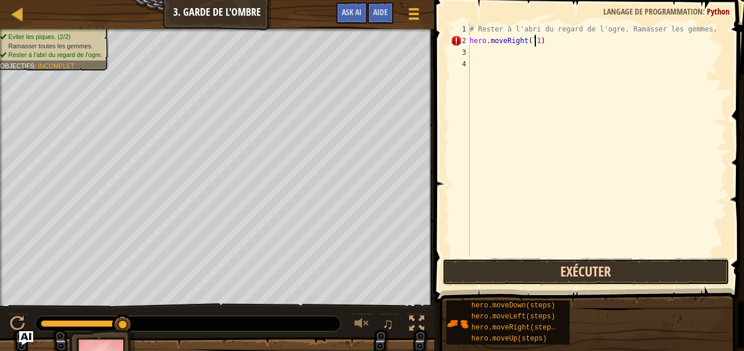
click at [504, 269] on button "Exécuter" at bounding box center [586, 271] width 287 height 27
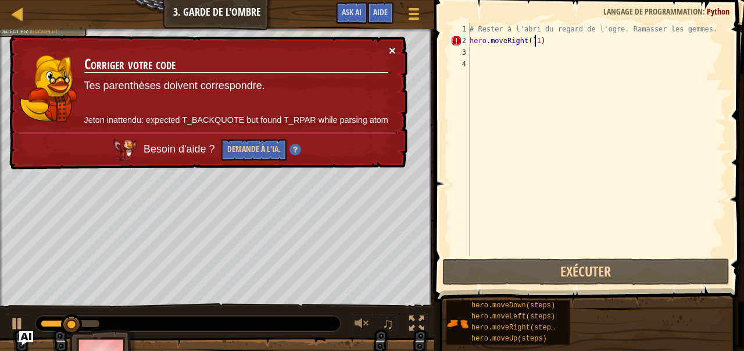
click at [394, 51] on button "×" at bounding box center [392, 50] width 7 height 12
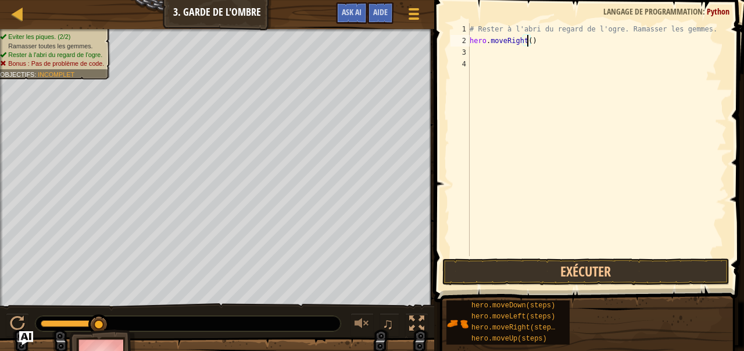
type textarea "hero.moveRight(1)"
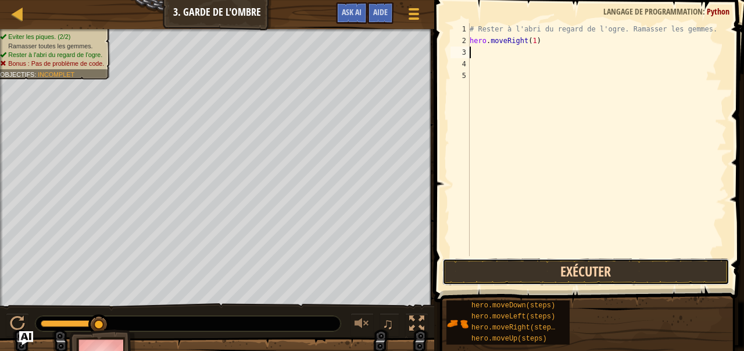
click at [542, 275] on button "Exécuter" at bounding box center [586, 271] width 287 height 27
